Goal: Task Accomplishment & Management: Manage account settings

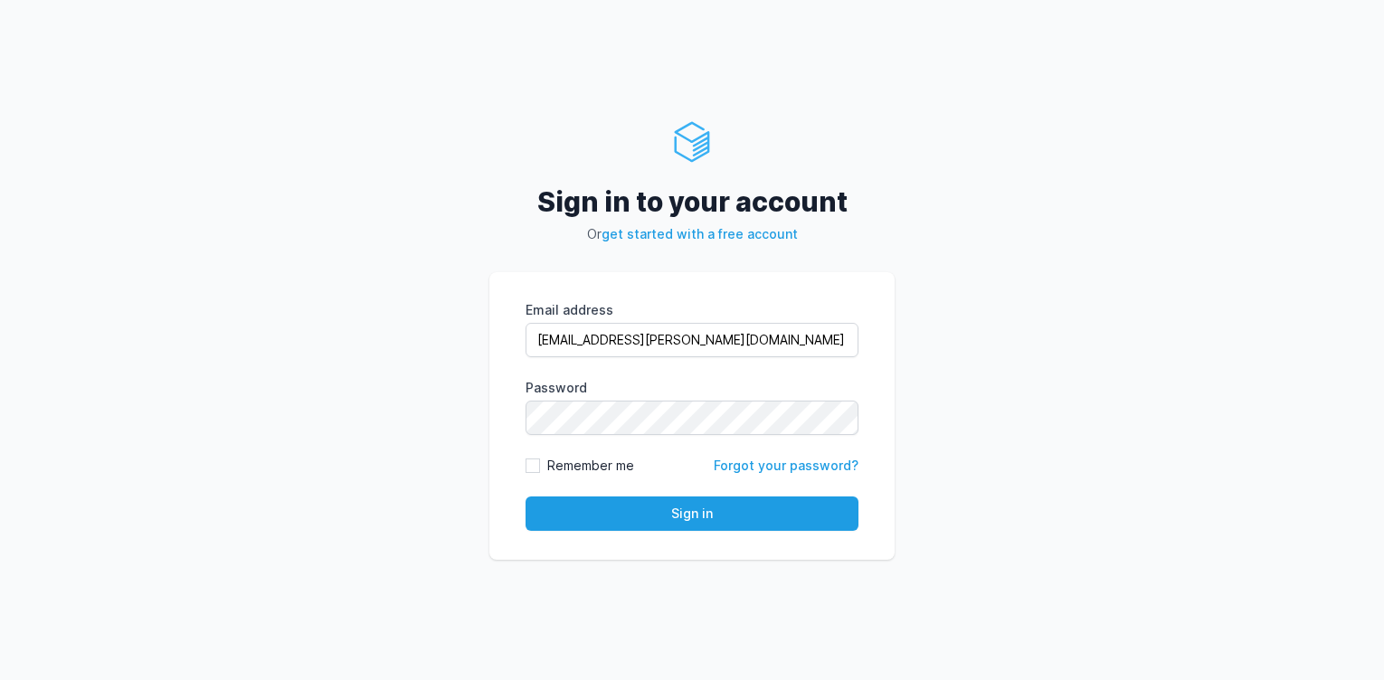
type input "rahul.raikar@cdmx.in"
click at [526, 497] on button "Sign in" at bounding box center [692, 514] width 333 height 34
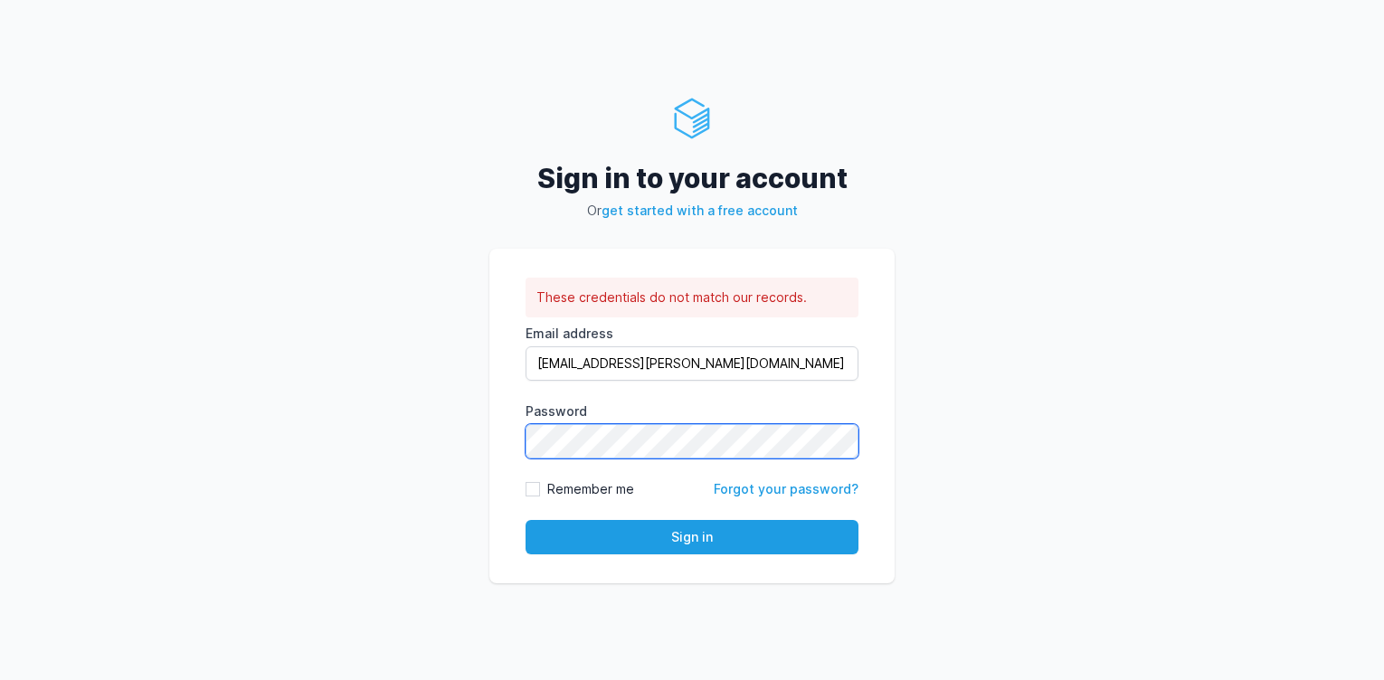
click at [526, 520] on button "Sign in" at bounding box center [692, 537] width 333 height 34
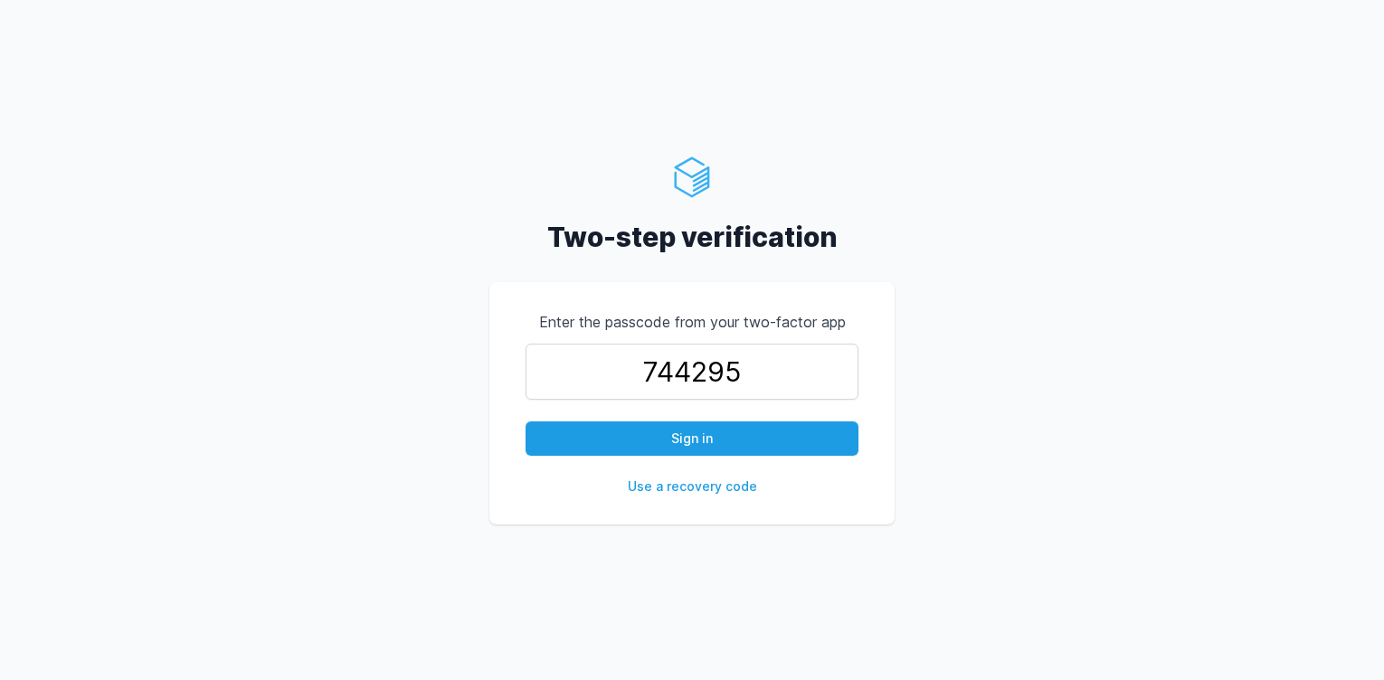
type input "744295"
click at [526, 422] on button "Sign in" at bounding box center [692, 439] width 333 height 34
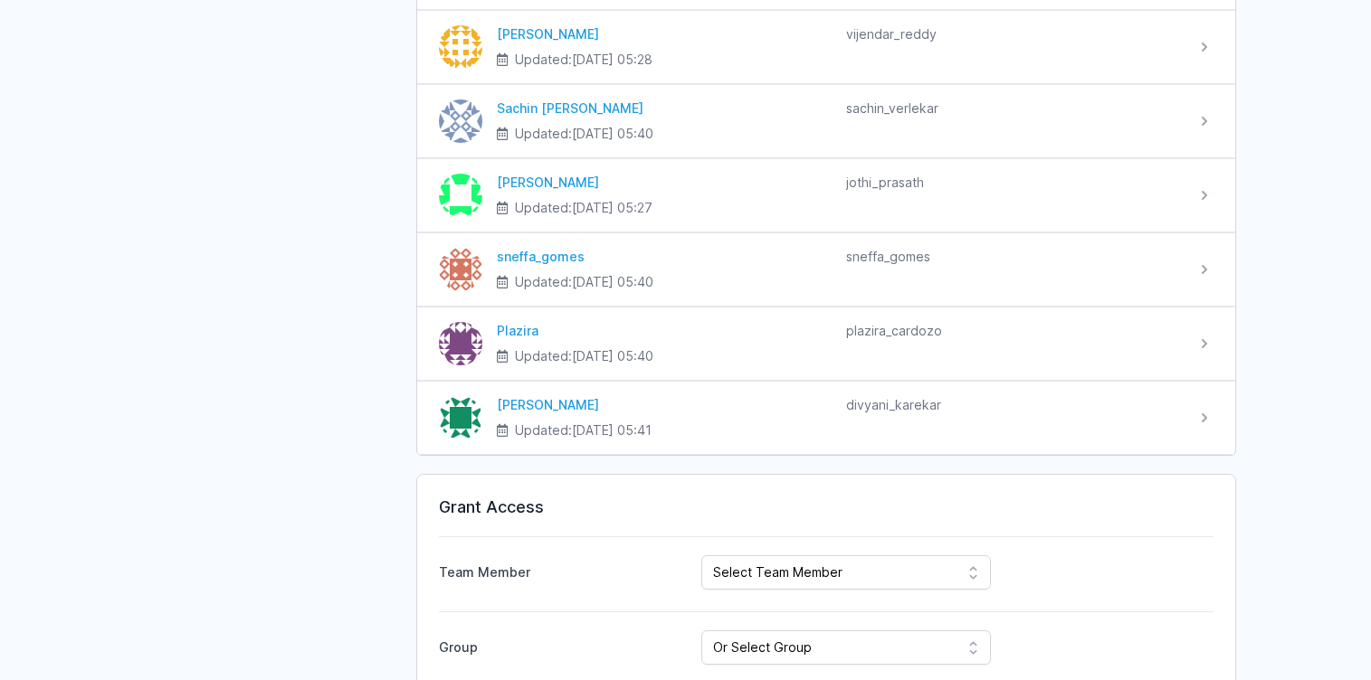
scroll to position [3283, 0]
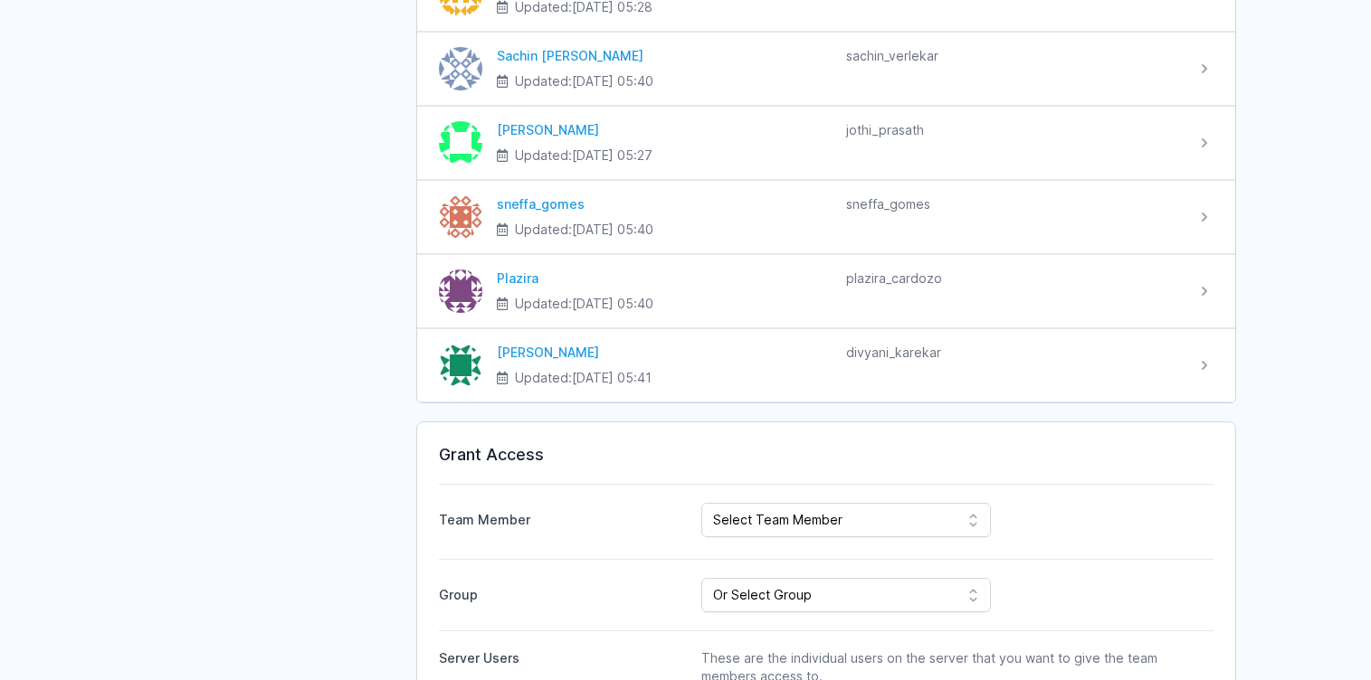
click at [837, 499] on div "Team Member Select Team Member CodeMax IT Solutions Pvt Ltd Roney Dsilva Rahul …" at bounding box center [826, 510] width 774 height 53
select select "978"
click at [701, 503] on select "Select Team Member CodeMax IT Solutions Pvt Ltd Roney Dsilva Rahul Raikar Ajay …" at bounding box center [846, 520] width 290 height 34
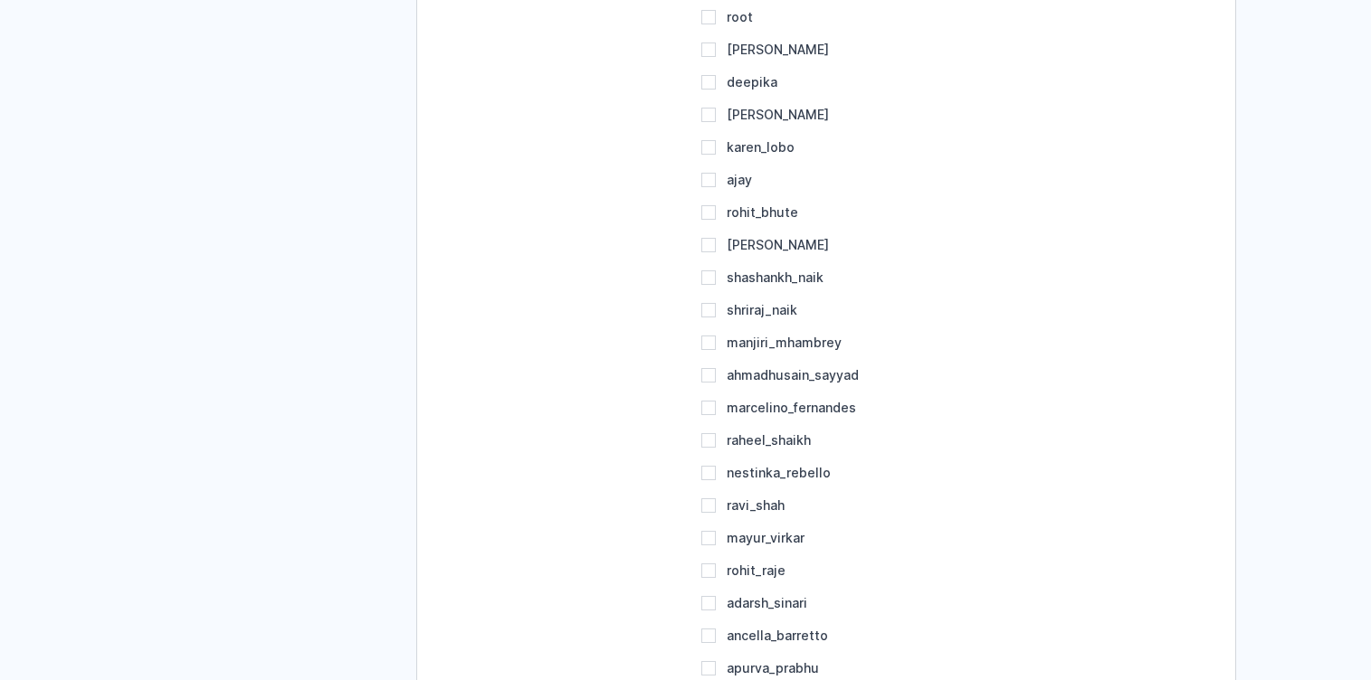
scroll to position [4152, 0]
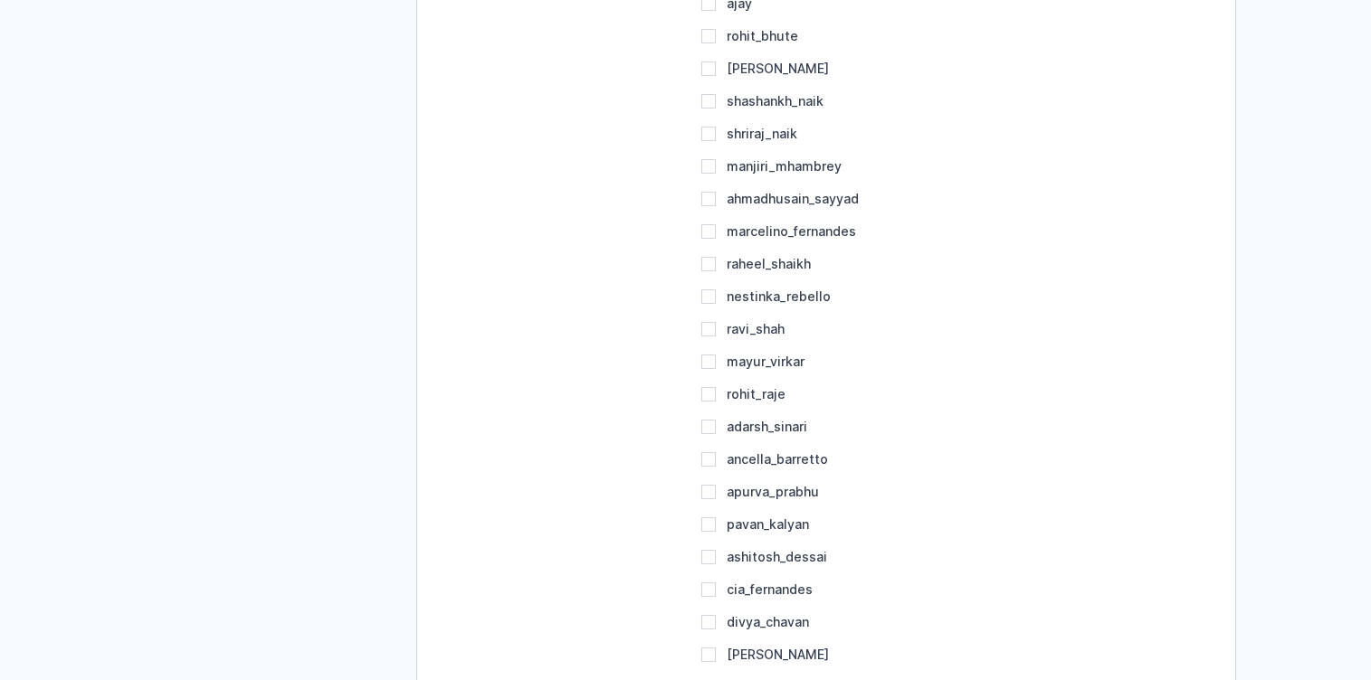
click at [717, 555] on div "ashitosh_dessai" at bounding box center [932, 557] width 463 height 18
click at [712, 556] on input "ashitosh_dessai" at bounding box center [708, 557] width 14 height 14
checkbox input "true"
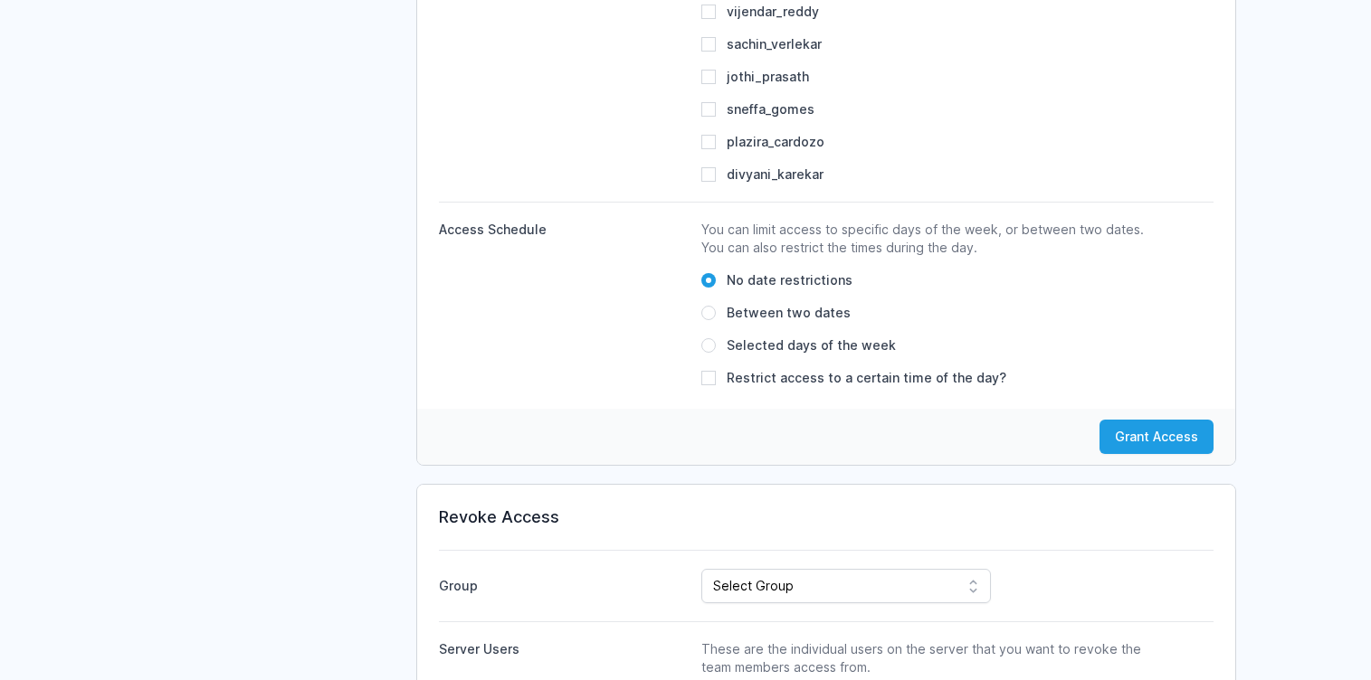
scroll to position [5672, 0]
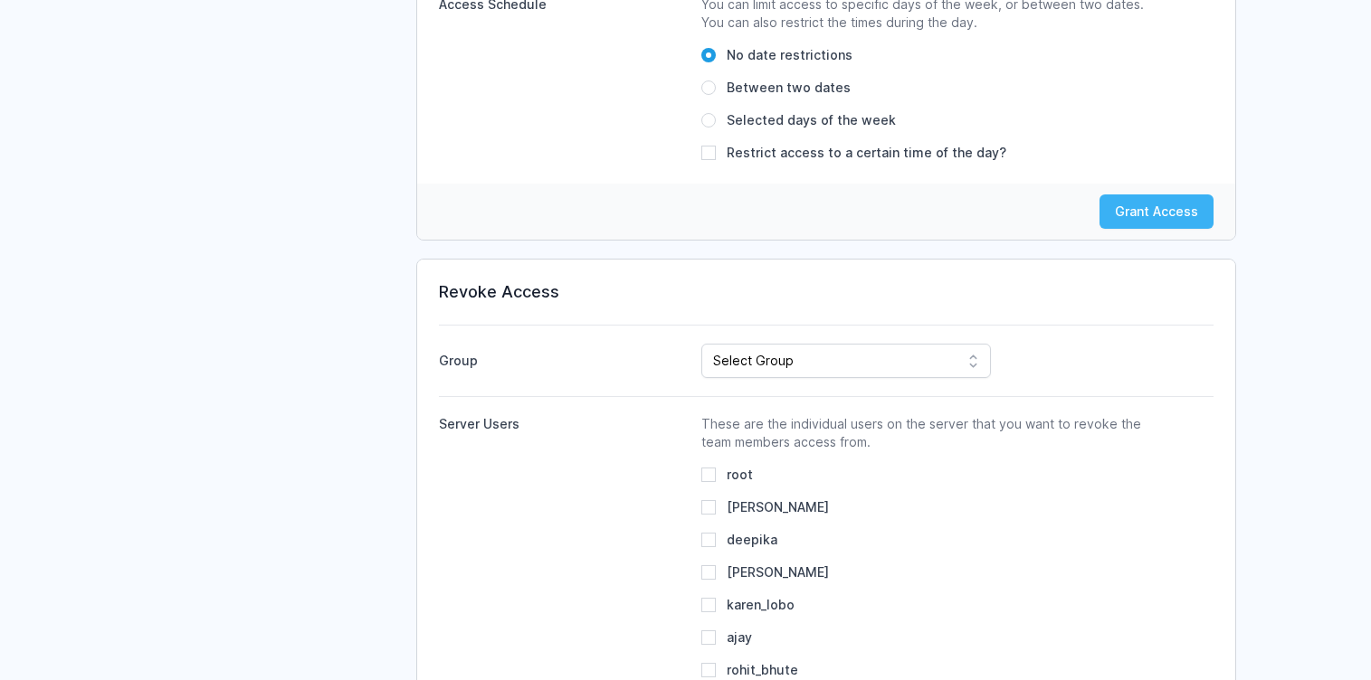
click at [1176, 208] on button "Grant Access" at bounding box center [1156, 212] width 114 height 34
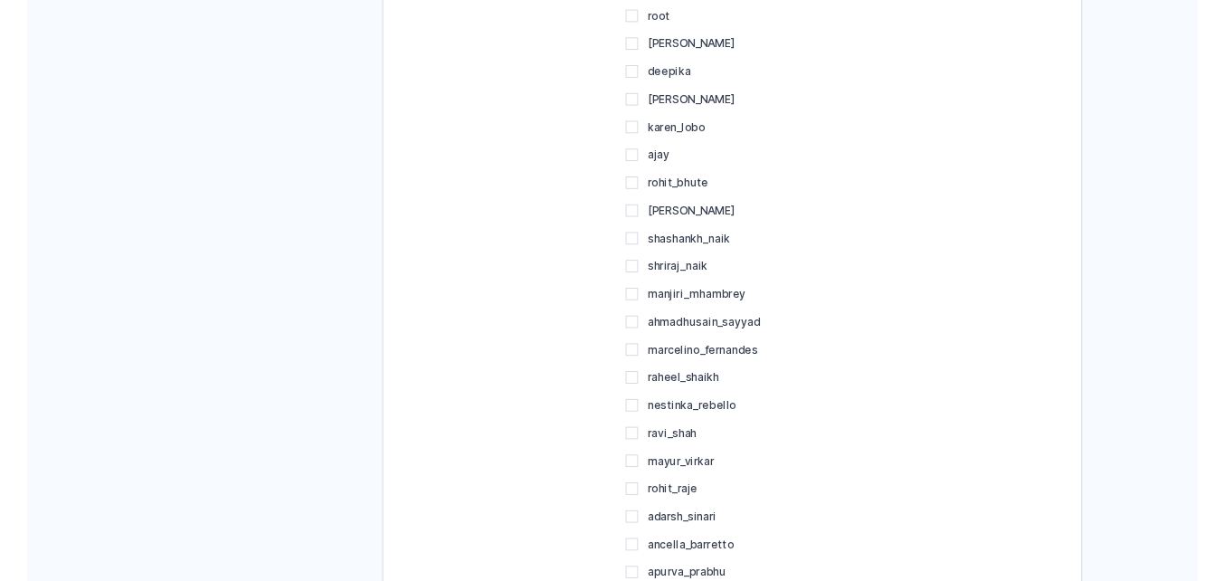
scroll to position [4126, 0]
